Goal: Transaction & Acquisition: Purchase product/service

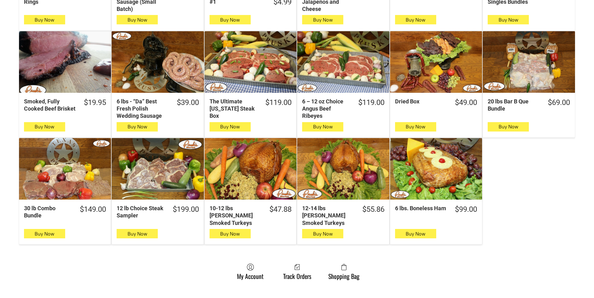
scroll to position [312, 0]
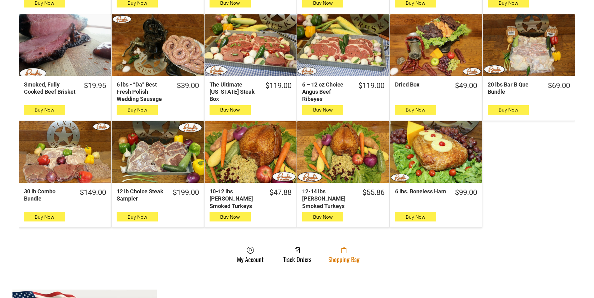
click at [347, 251] on link "Shopping Bag" at bounding box center [343, 254] width 37 height 17
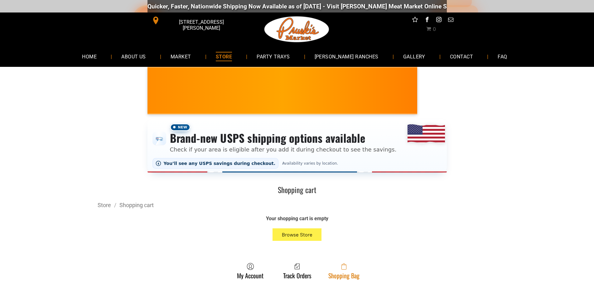
click at [356, 273] on link "Shopping Bag" at bounding box center [343, 270] width 37 height 17
click at [346, 266] on icon at bounding box center [344, 266] width 5 height 5
click at [337, 265] on span at bounding box center [344, 265] width 31 height 7
